Goal: Task Accomplishment & Management: Use online tool/utility

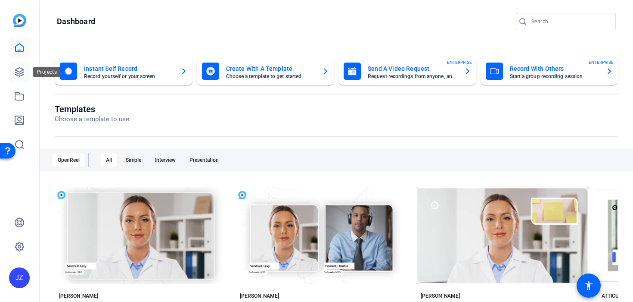
click at [15, 67] on icon at bounding box center [19, 72] width 10 height 10
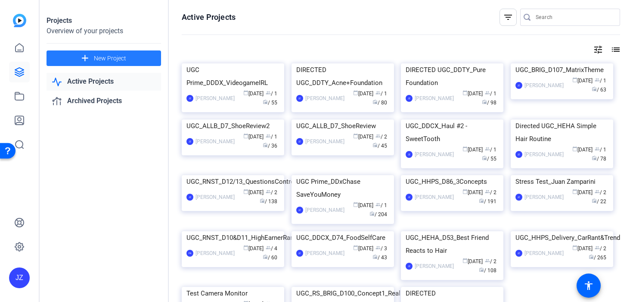
click at [96, 60] on span "New Project" at bounding box center [110, 58] width 32 height 9
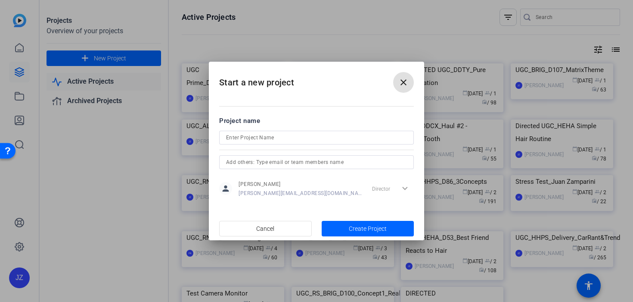
click at [243, 132] on input at bounding box center [316, 137] width 181 height 10
paste input "Directed UGC_BRIG_D108_CanIFixYourBalance"
type input "Directed UGC_BRIG_D108_CanIFixYourBalance"
click at [349, 238] on span "button" at bounding box center [368, 228] width 93 height 21
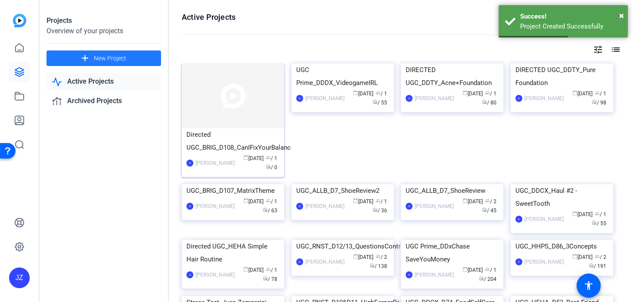
click at [234, 107] on img at bounding box center [233, 95] width 103 height 65
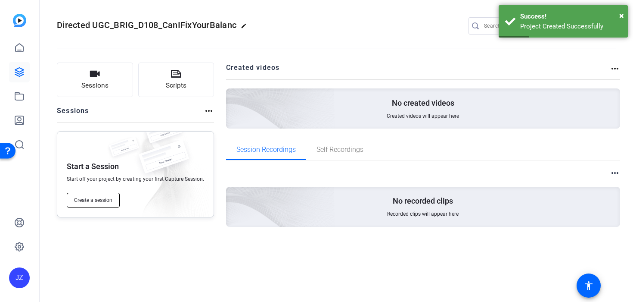
click at [103, 201] on span "Create a session" at bounding box center [93, 199] width 38 height 7
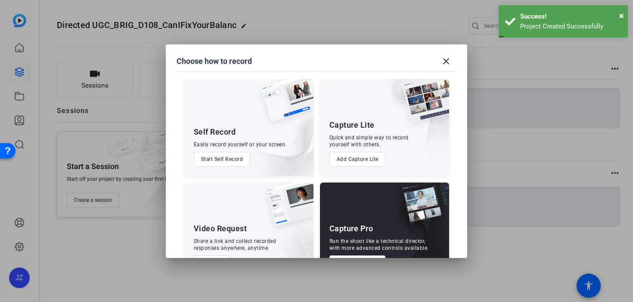
scroll to position [30, 0]
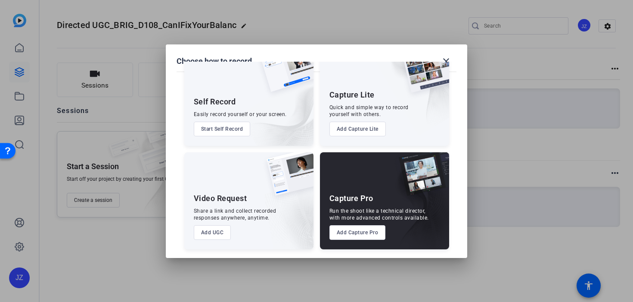
click at [361, 232] on button "Add Capture Pro" at bounding box center [358, 232] width 56 height 15
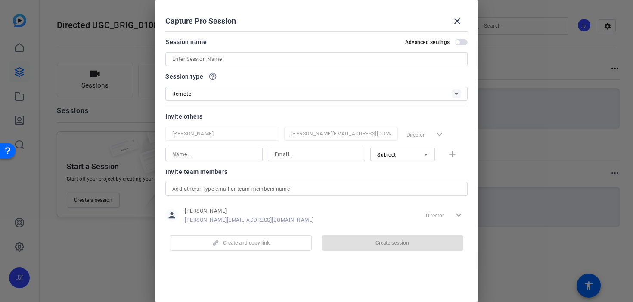
click at [252, 61] on input at bounding box center [316, 59] width 289 height 10
paste input "10062453193"
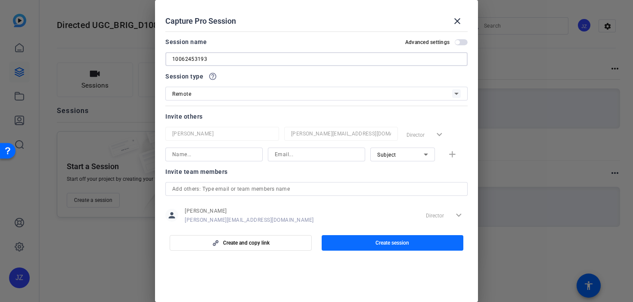
type input "10062453193"
click at [376, 240] on span "Create session" at bounding box center [393, 242] width 34 height 7
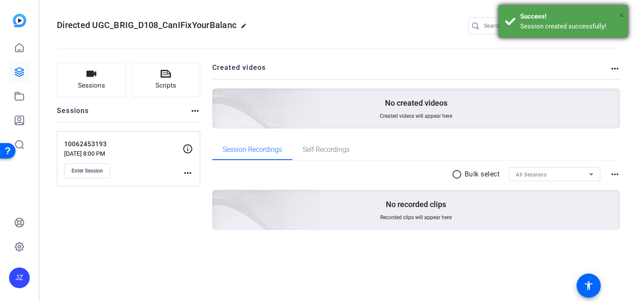
click at [620, 14] on span "×" at bounding box center [621, 15] width 5 height 10
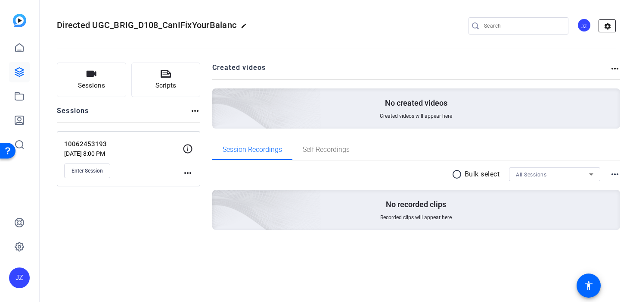
click at [609, 26] on mat-icon "settings" at bounding box center [607, 26] width 17 height 13
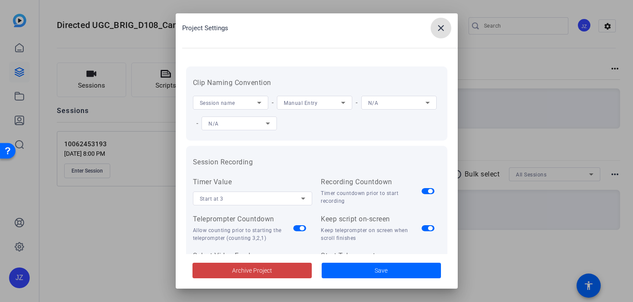
click at [315, 103] on span "Manual Entry" at bounding box center [301, 103] width 34 height 6
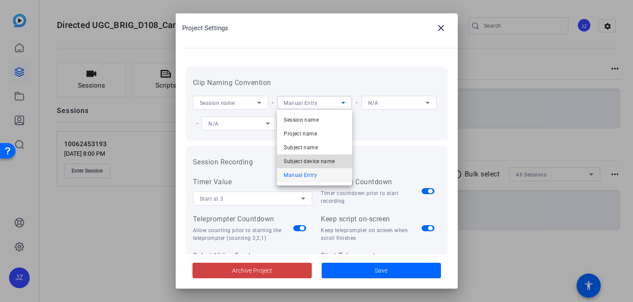
click at [318, 157] on span "Subject device name" at bounding box center [309, 161] width 51 height 10
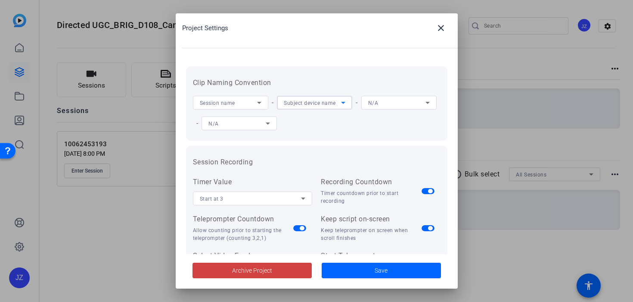
scroll to position [197, 0]
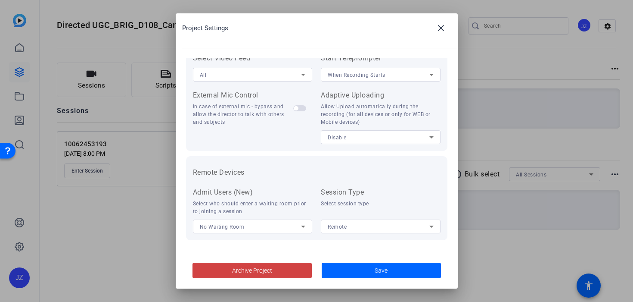
click at [349, 226] on div "Remote" at bounding box center [379, 226] width 102 height 11
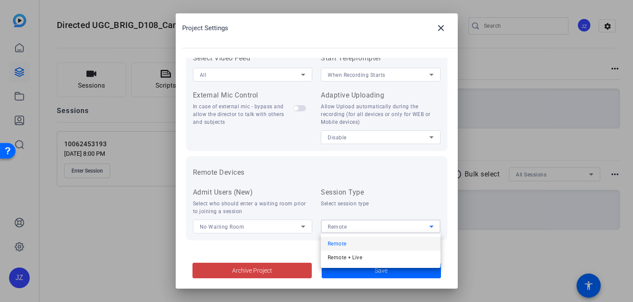
click at [350, 139] on div at bounding box center [316, 151] width 633 height 302
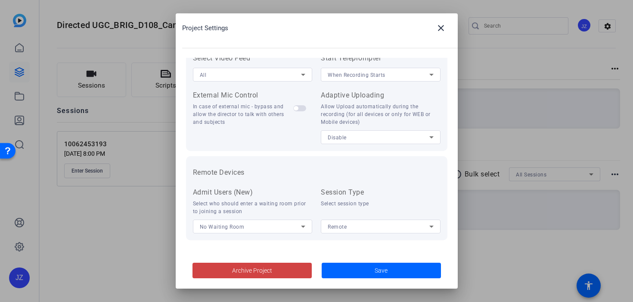
click at [351, 143] on div "Disable" at bounding box center [381, 137] width 106 height 14
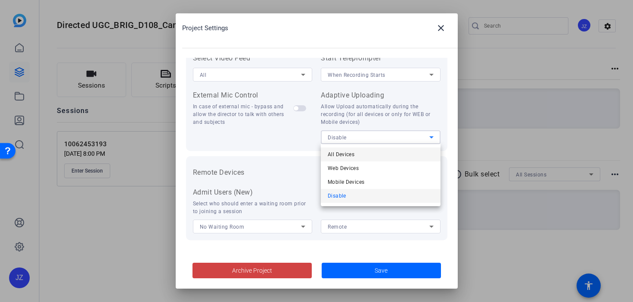
click at [351, 153] on span "All Devices" at bounding box center [341, 154] width 27 height 10
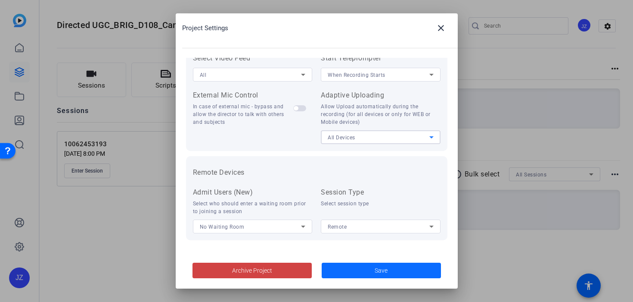
click at [365, 268] on span at bounding box center [381, 270] width 119 height 21
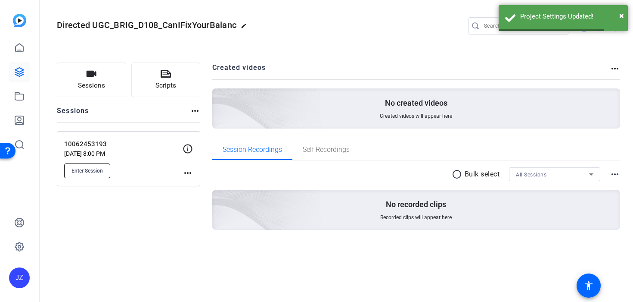
click at [98, 167] on span "Enter Session" at bounding box center [87, 170] width 31 height 7
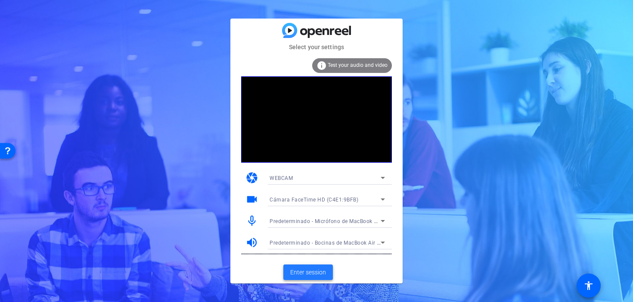
click at [305, 275] on span "Enter session" at bounding box center [308, 271] width 36 height 9
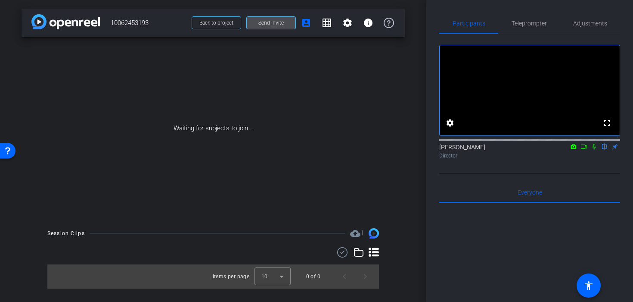
click at [271, 27] on span at bounding box center [271, 22] width 49 height 21
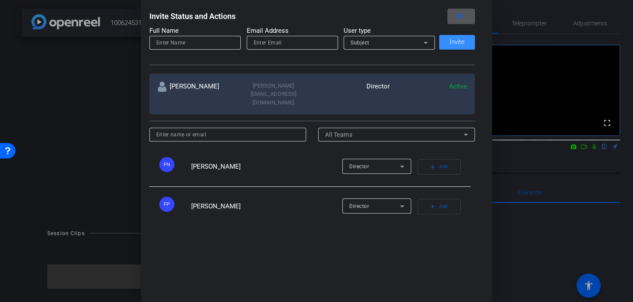
scroll to position [131, 0]
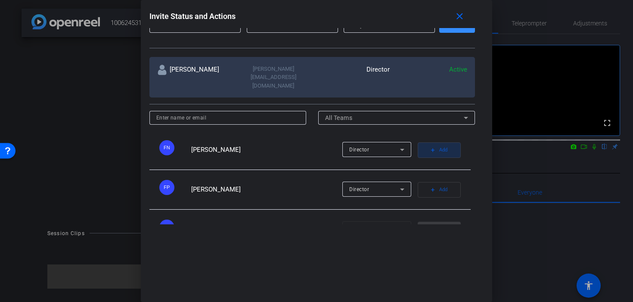
click at [428, 140] on span "button" at bounding box center [439, 150] width 42 height 21
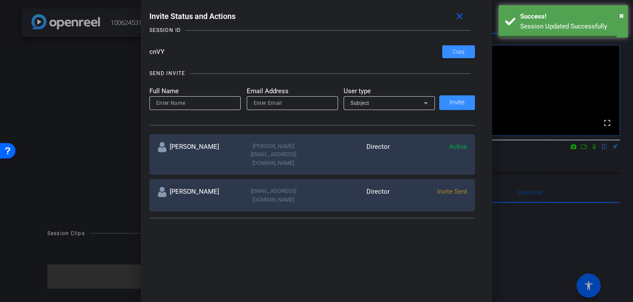
scroll to position [25, 0]
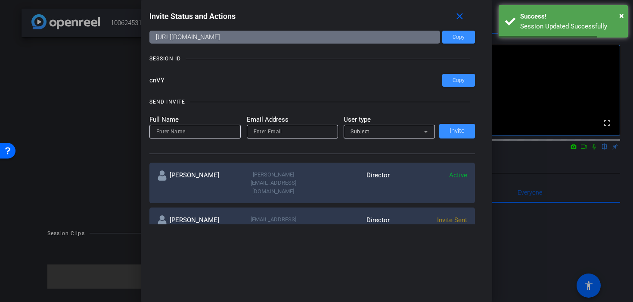
click at [193, 124] on div at bounding box center [195, 131] width 78 height 14
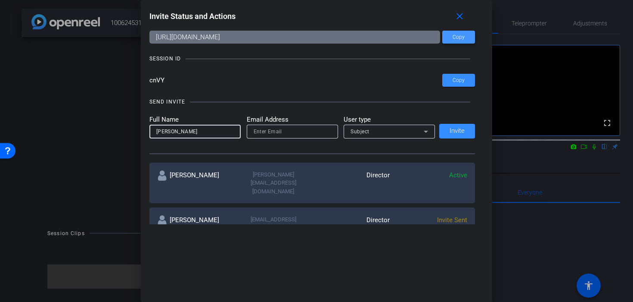
type input "Andrew Seifer"
click at [452, 39] on span at bounding box center [458, 37] width 33 height 21
click at [452, 72] on span at bounding box center [458, 80] width 33 height 21
click at [296, 130] on input "email" at bounding box center [293, 131] width 78 height 10
paste input "drew@seifer.net"
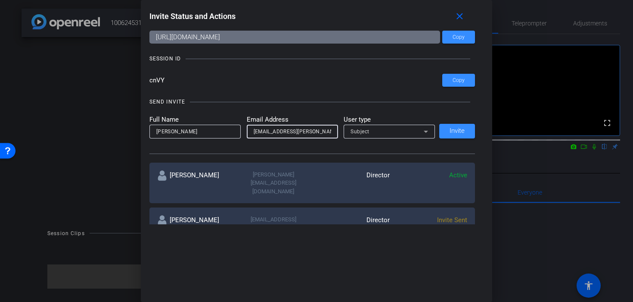
type input "drew@seifer.net"
click at [319, 114] on div "SEND INVITE Full Name Andrew Seifer Email Address drew@seifer.net User type Sub…" at bounding box center [312, 121] width 326 height 65
click at [469, 138] on span at bounding box center [457, 131] width 36 height 21
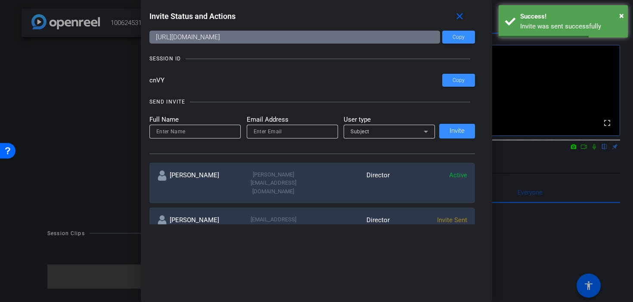
scroll to position [68, 0]
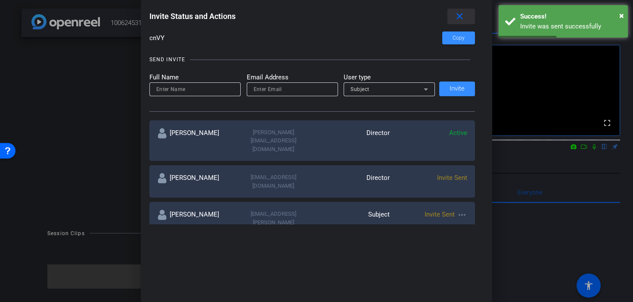
click at [457, 19] on mat-icon "close" at bounding box center [459, 16] width 11 height 11
